Goal: Transaction & Acquisition: Purchase product/service

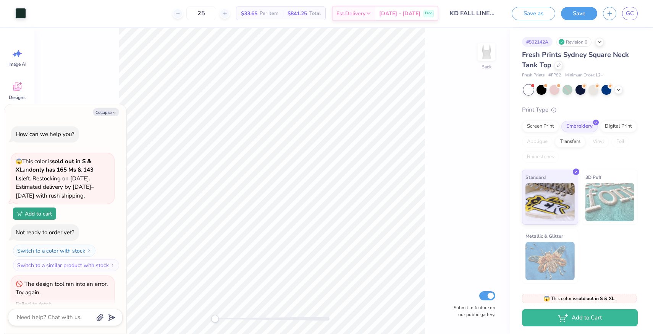
scroll to position [54, 0]
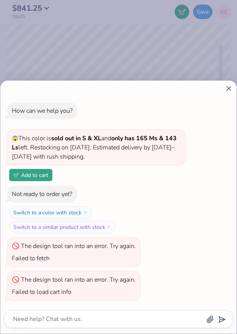
click at [229, 90] on icon at bounding box center [228, 88] width 8 height 8
type textarea "x"
click at [229, 90] on div "How can we help you? 😱 This color is sold out in S & XL and only has 165 Ms & 1…" at bounding box center [118, 167] width 237 height 334
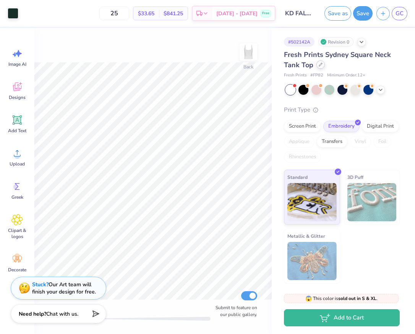
click at [321, 64] on div at bounding box center [320, 64] width 8 height 8
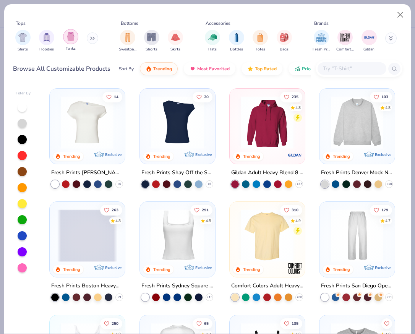
click at [69, 40] on img "filter for Tanks" at bounding box center [70, 36] width 8 height 9
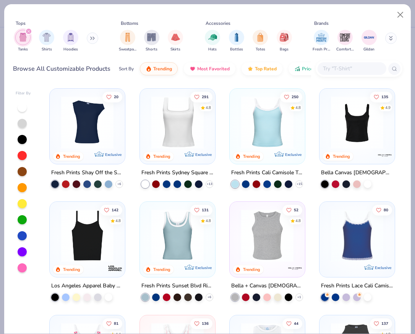
click at [25, 111] on div at bounding box center [23, 187] width 15 height 170
click at [22, 108] on div at bounding box center [22, 107] width 9 height 9
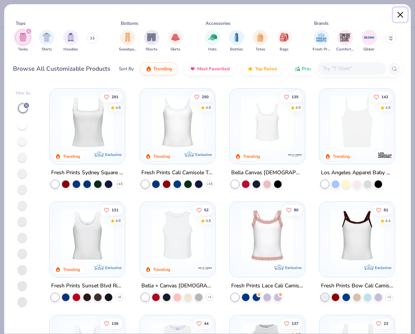
click at [400, 16] on button "Close" at bounding box center [400, 15] width 15 height 15
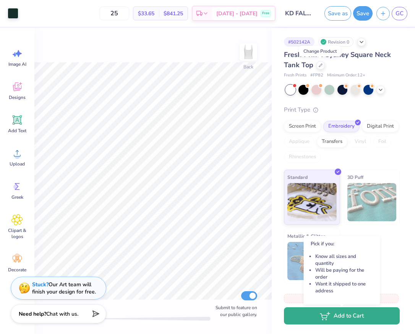
click at [315, 323] on button "Add to Cart" at bounding box center [342, 315] width 116 height 17
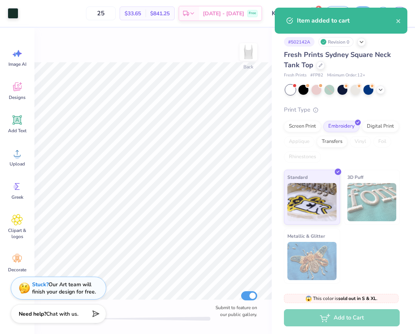
click at [397, 34] on div "Item added to cart" at bounding box center [341, 23] width 136 height 35
click at [397, 42] on div "# 502142A Revision 0" at bounding box center [342, 42] width 116 height 10
click at [396, 23] on icon "close" at bounding box center [397, 21] width 5 height 6
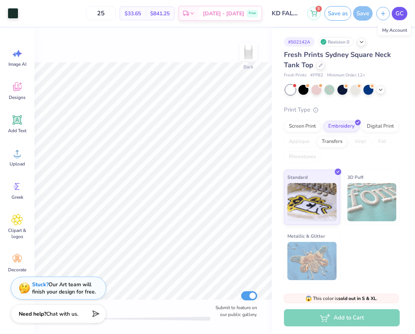
click at [398, 16] on span "GC" at bounding box center [399, 13] width 8 height 9
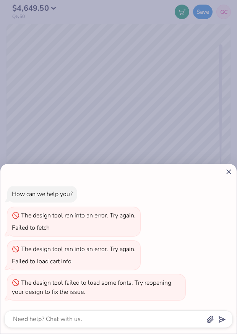
click at [162, 86] on div "How can we help you? The design tool ran into an error. Try again. Failed to fe…" at bounding box center [118, 167] width 237 height 334
type textarea "x"
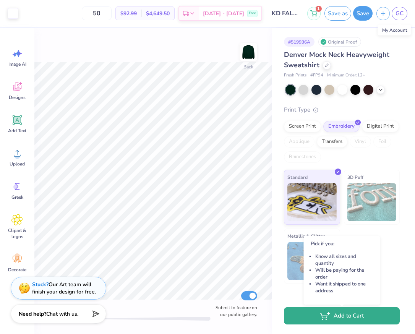
click at [236, 318] on button "Add to Cart" at bounding box center [342, 315] width 116 height 17
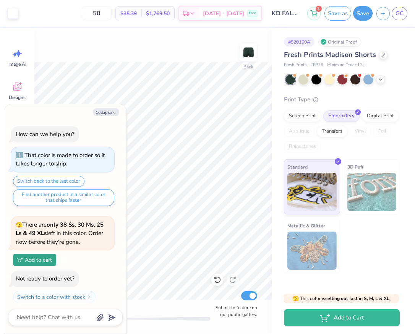
scroll to position [147, 0]
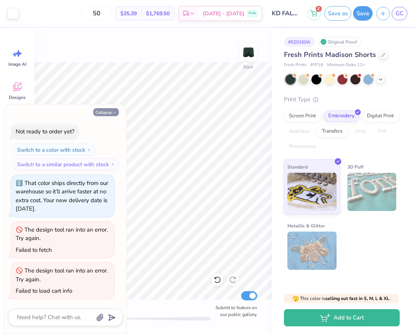
click at [108, 110] on button "Collapse" at bounding box center [106, 112] width 26 height 8
type textarea "x"
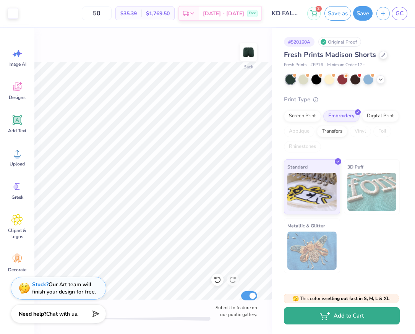
click at [337, 322] on button "Add to Cart" at bounding box center [342, 315] width 116 height 17
